Goal: Check status: Check status

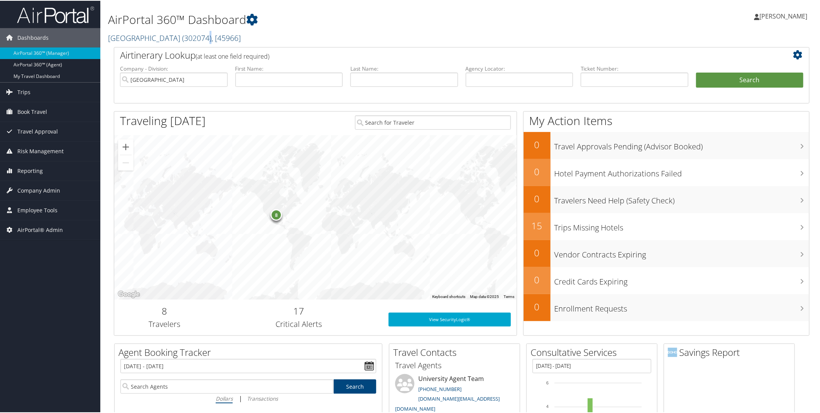
click at [212, 36] on span "( 302074 )" at bounding box center [196, 37] width 29 height 10
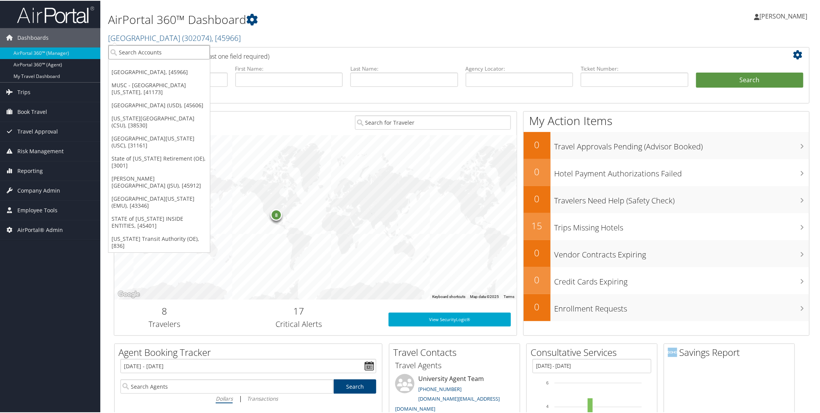
click at [149, 49] on input "search" at bounding box center [159, 51] width 102 height 14
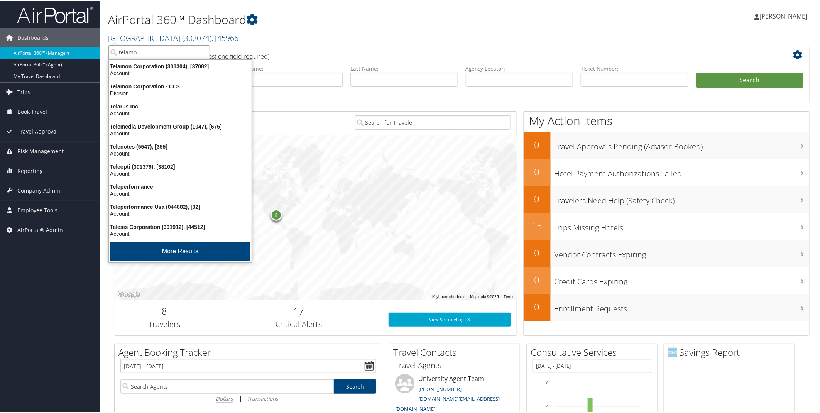
type input "telamon"
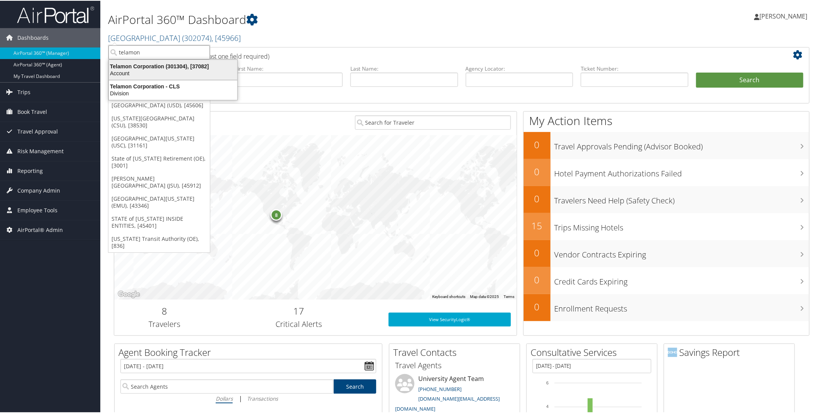
click at [162, 73] on div "Account" at bounding box center [173, 72] width 138 height 7
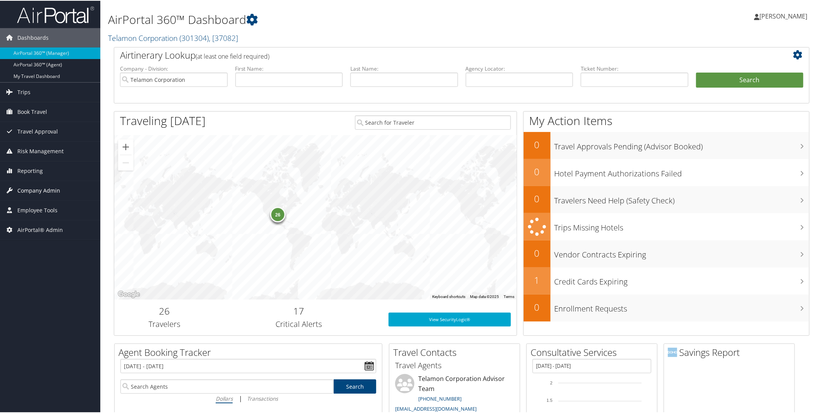
click at [51, 190] on span "Company Admin" at bounding box center [38, 189] width 43 height 19
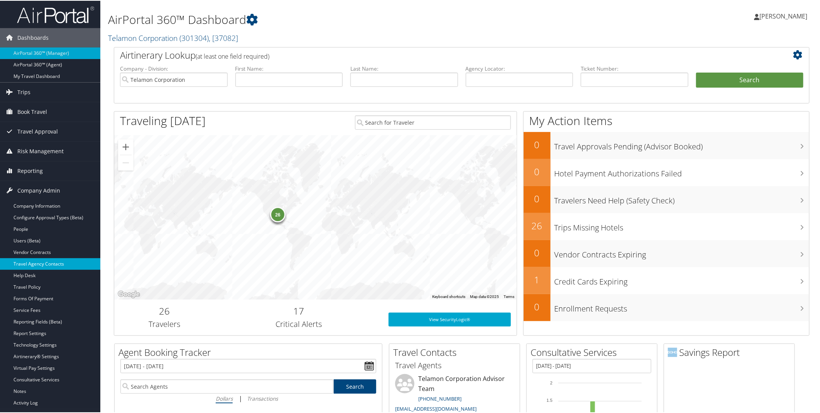
click at [34, 260] on link "Travel Agency Contacts" at bounding box center [50, 263] width 100 height 12
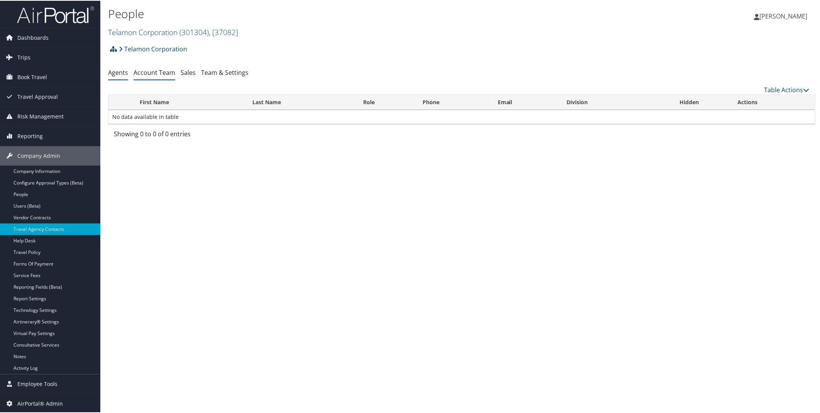
click at [164, 71] on link "Account Team" at bounding box center [155, 72] width 42 height 8
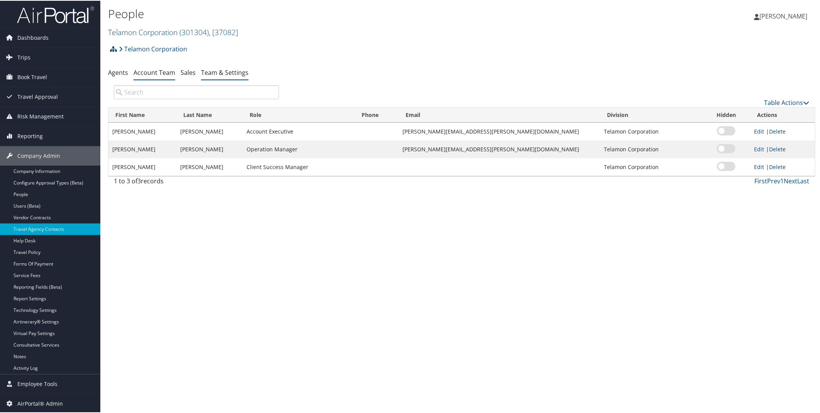
click at [229, 72] on link "Team & Settings" at bounding box center [224, 72] width 47 height 8
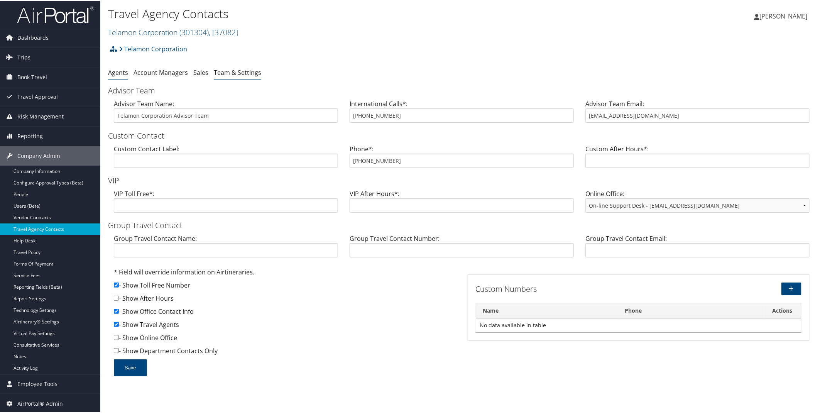
click at [115, 71] on link "Agents" at bounding box center [118, 72] width 20 height 8
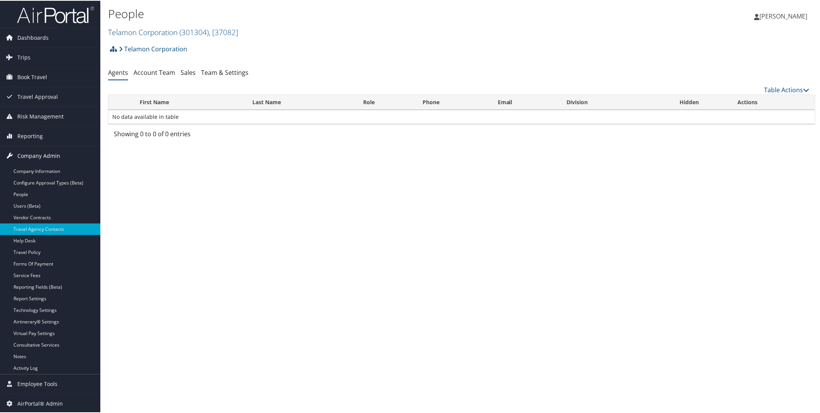
click at [60, 163] on link "Company Admin" at bounding box center [50, 155] width 100 height 19
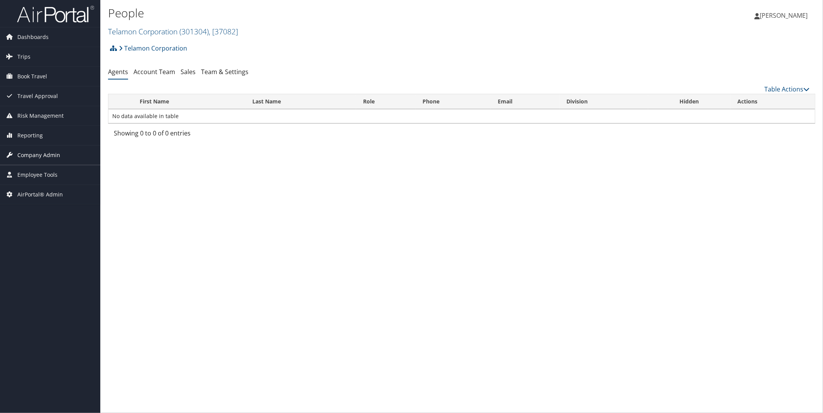
click at [47, 157] on span "Company Admin" at bounding box center [38, 155] width 43 height 19
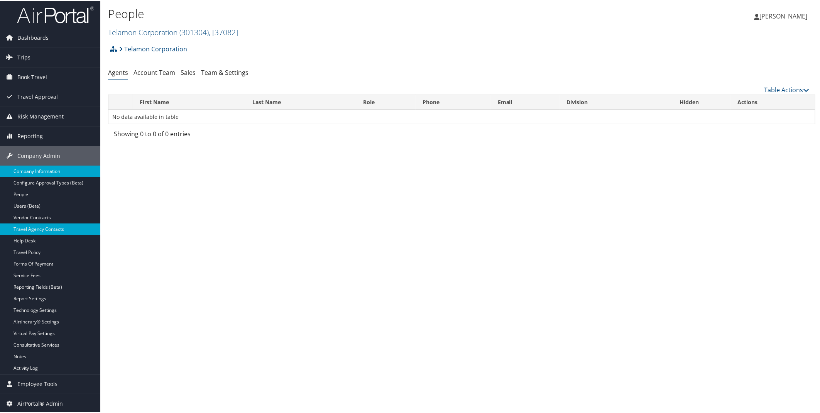
click at [49, 174] on link "Company Information" at bounding box center [50, 171] width 100 height 12
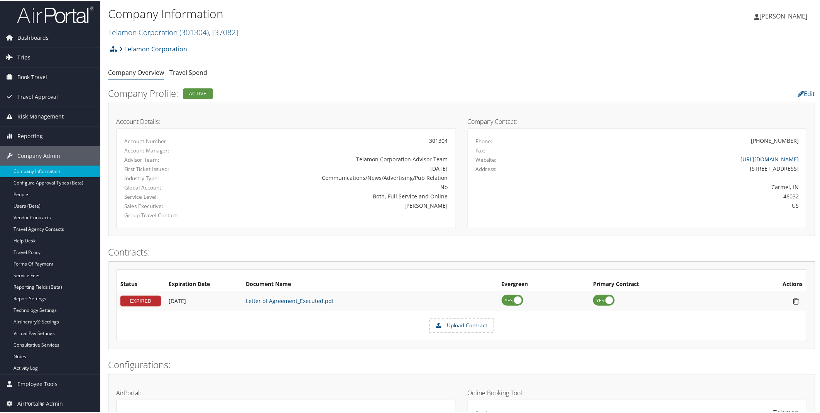
click at [27, 56] on span "Trips" at bounding box center [23, 56] width 13 height 19
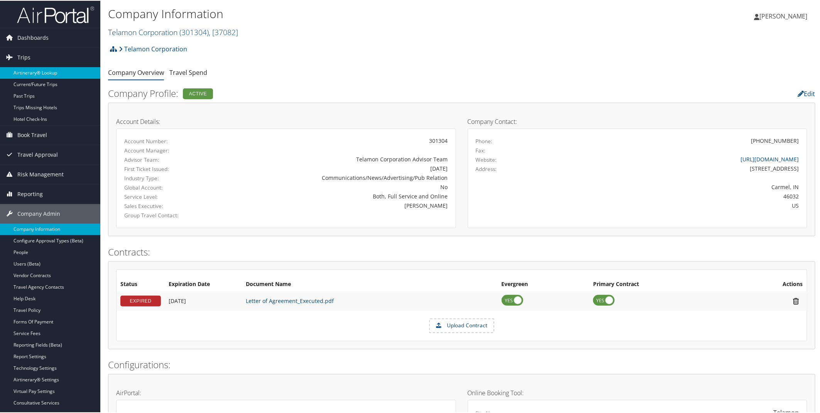
click at [29, 68] on link "Airtinerary® Lookup" at bounding box center [50, 72] width 100 height 12
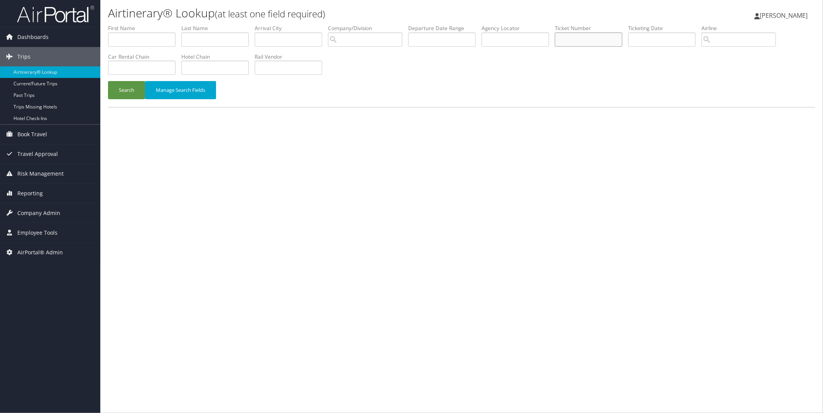
click at [613, 37] on input "text" at bounding box center [589, 39] width 68 height 14
paste input "0017310817936"
click at [132, 95] on button "Search" at bounding box center [126, 90] width 37 height 18
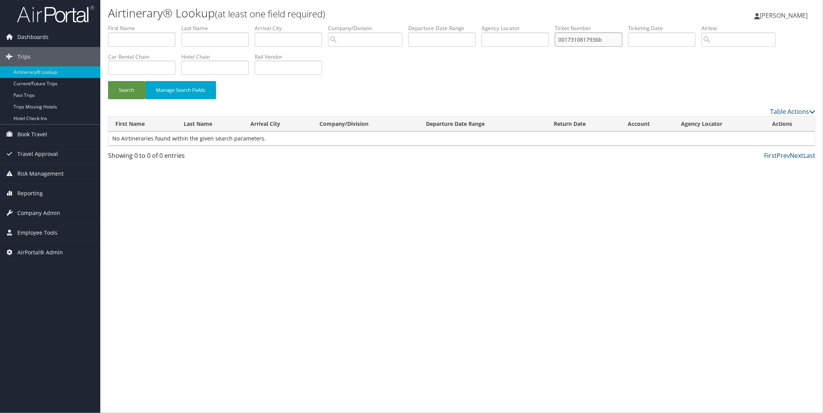
click at [623, 41] on input "0017310817936b" at bounding box center [589, 39] width 68 height 14
type input "0017310817936"
click at [134, 88] on button "Search" at bounding box center [126, 90] width 37 height 18
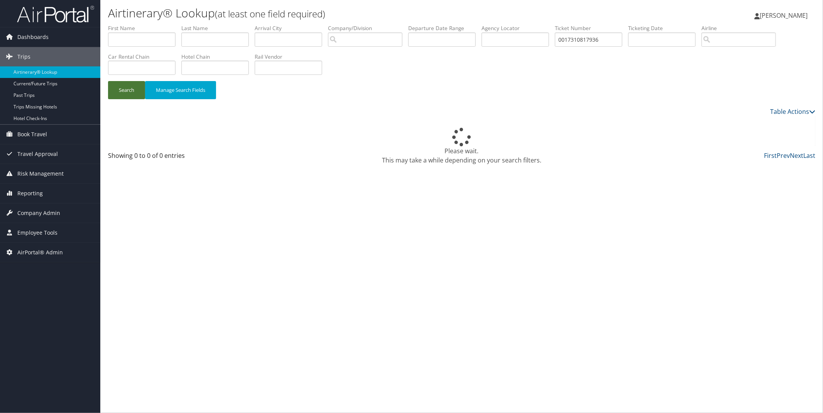
click at [134, 88] on button "Search" at bounding box center [126, 90] width 37 height 18
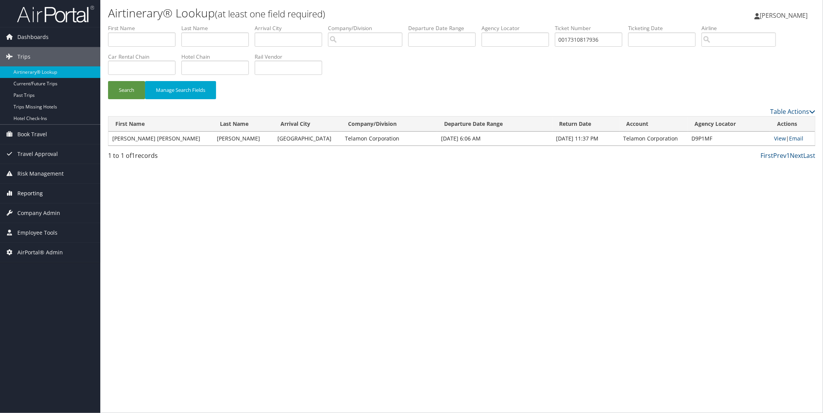
click at [28, 191] on span "Reporting" at bounding box center [29, 193] width 25 height 19
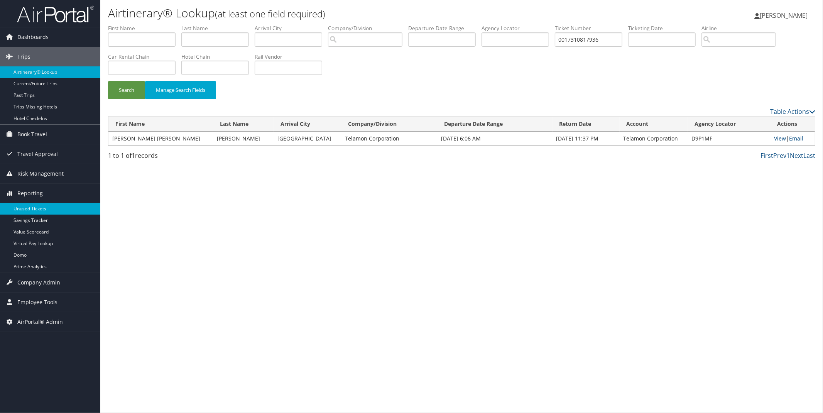
click at [39, 213] on link "Unused Tickets" at bounding box center [50, 209] width 100 height 12
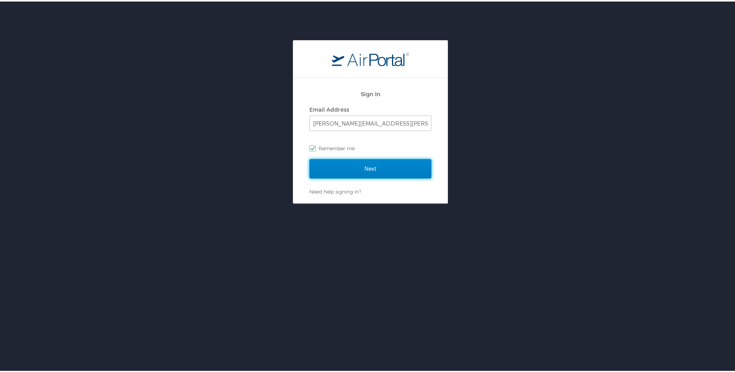
click at [350, 165] on input "Next" at bounding box center [371, 166] width 122 height 19
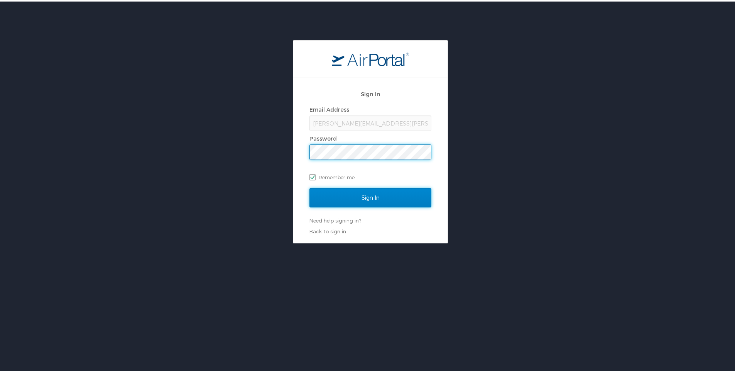
click at [362, 194] on input "Sign In" at bounding box center [371, 195] width 122 height 19
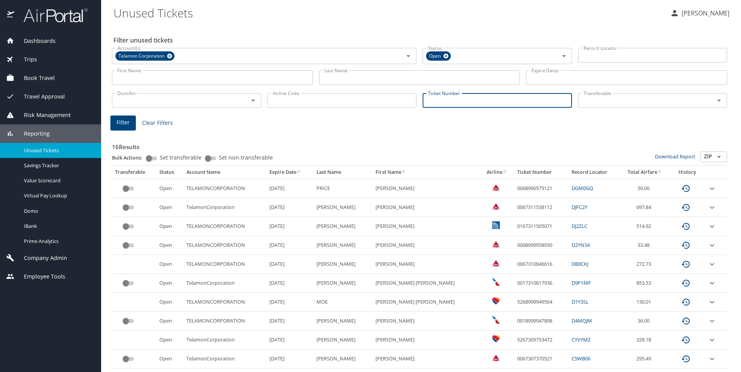
click at [437, 103] on input "Ticket Number" at bounding box center [497, 100] width 149 height 15
paste input "0017310817936"
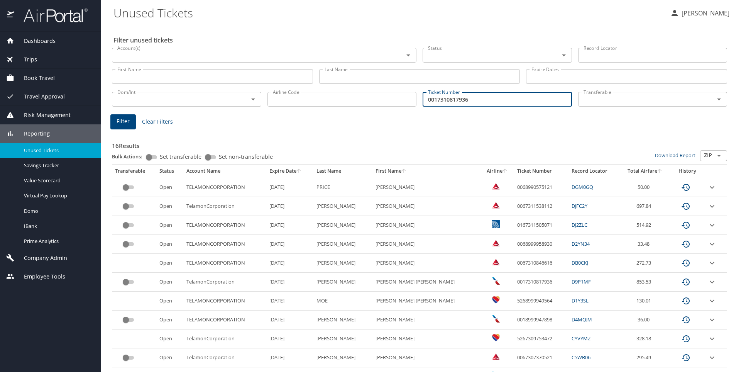
type input "0017310817936"
click at [124, 125] on span "Filter" at bounding box center [123, 122] width 13 height 10
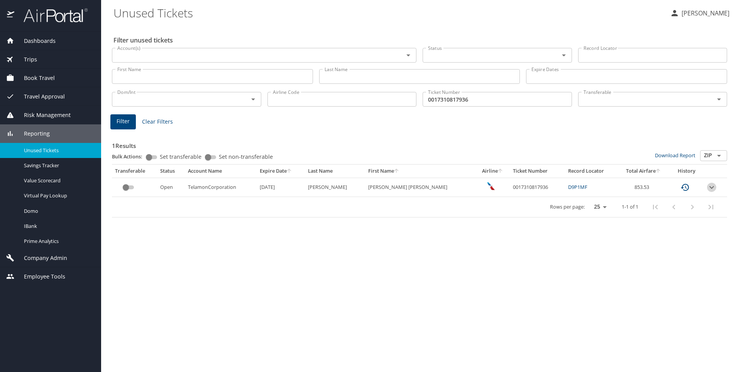
click at [709, 189] on icon "expand row" at bounding box center [711, 187] width 9 height 9
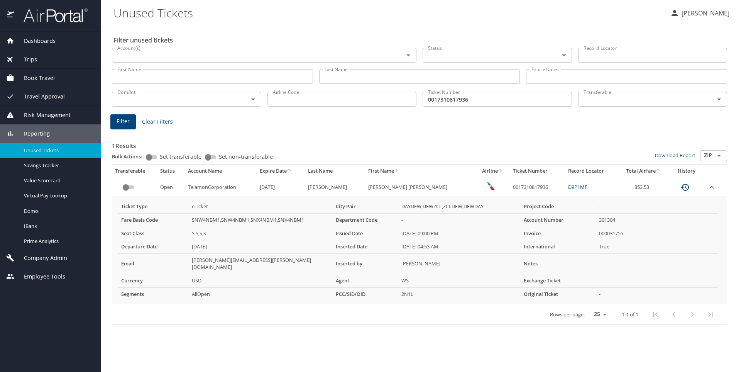
click at [436, 319] on div "1 Results Bulk Actions: Set transferable Set non-transferable Download Report Z…" at bounding box center [419, 226] width 621 height 203
